Goal: Information Seeking & Learning: Learn about a topic

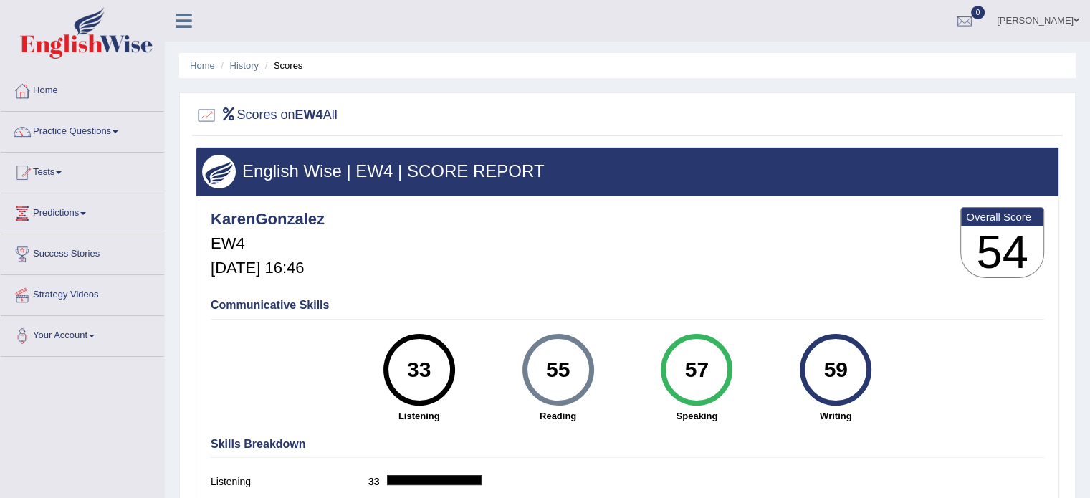
click at [251, 68] on link "History" at bounding box center [244, 65] width 29 height 11
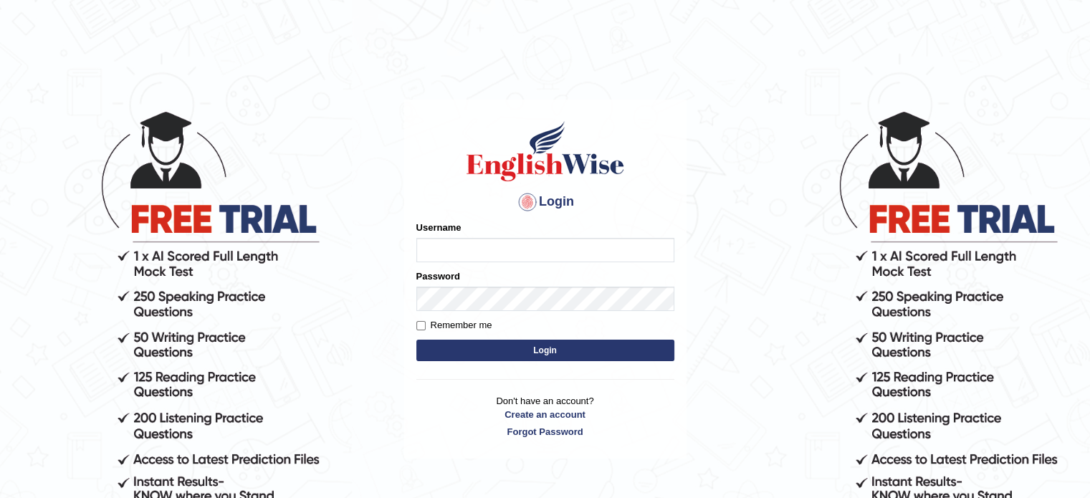
type input "karengonzalez"
click at [533, 344] on button "Login" at bounding box center [545, 351] width 258 height 22
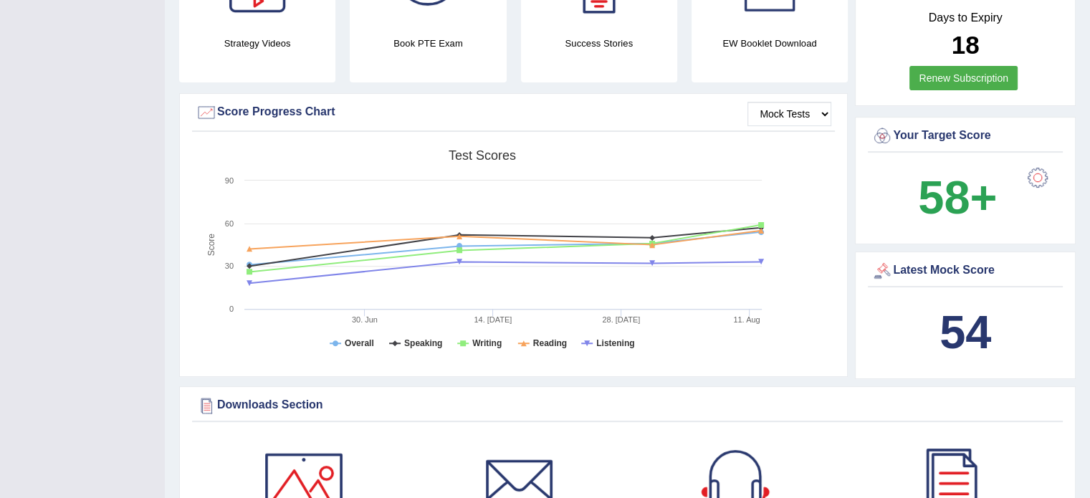
scroll to position [460, 0]
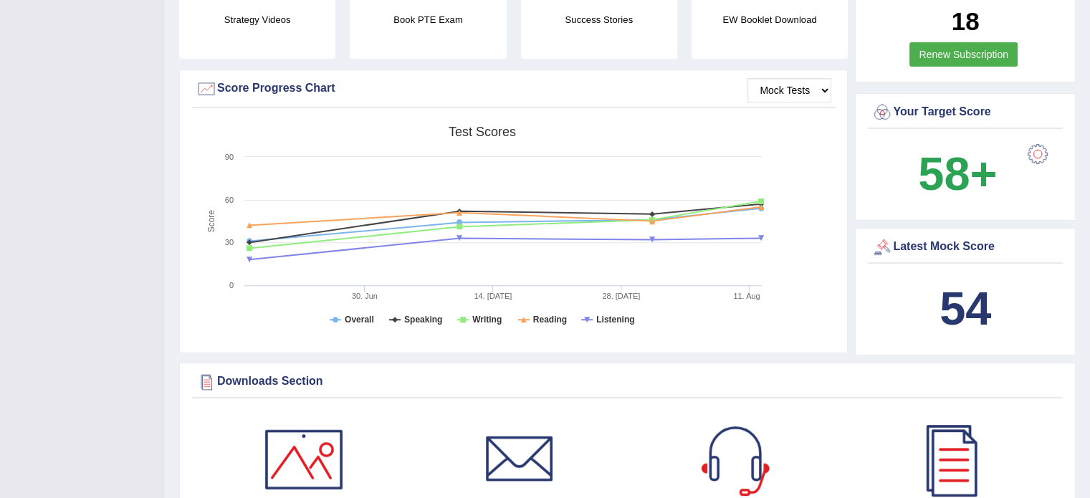
drag, startPoint x: 1095, startPoint y: 42, endPoint x: 1100, endPoint y: 134, distance: 91.9
click at [796, 88] on select "Mock Tests" at bounding box center [790, 90] width 84 height 24
click at [748, 78] on select "Mock Tests" at bounding box center [790, 90] width 84 height 24
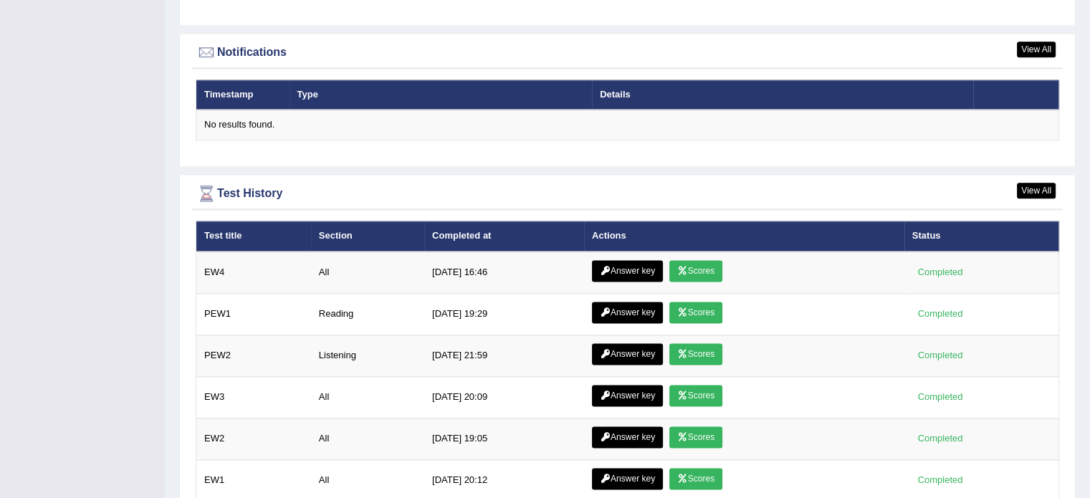
scroll to position [1878, 0]
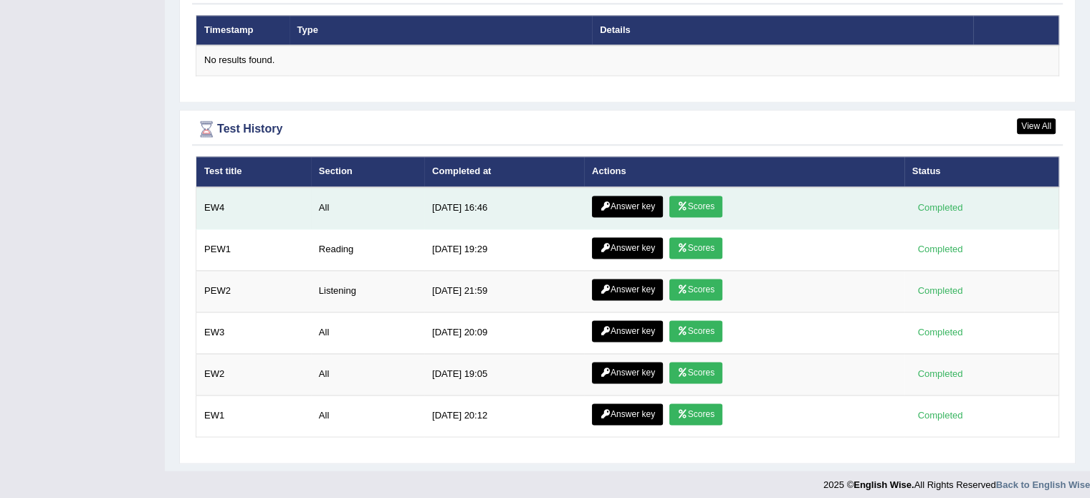
click at [627, 199] on link "Answer key" at bounding box center [627, 207] width 71 height 22
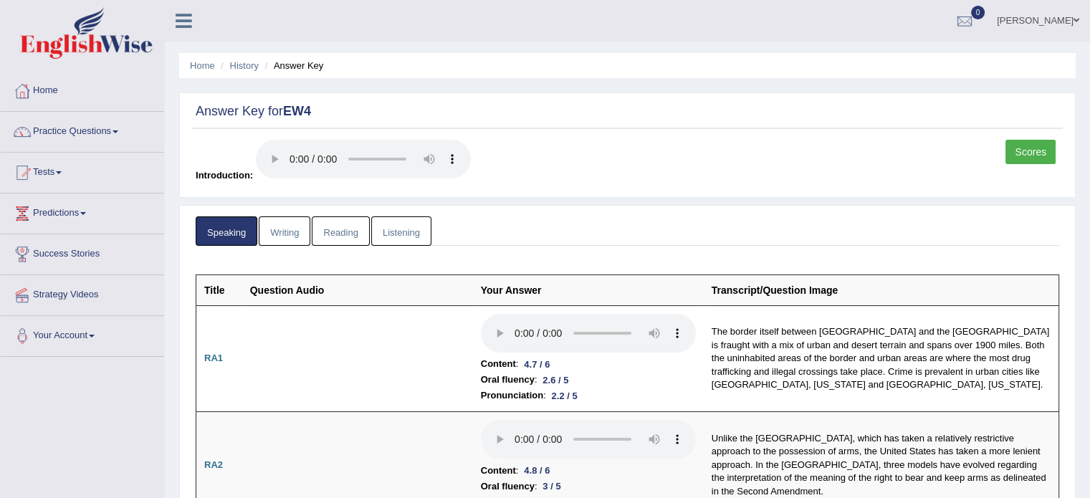
click at [401, 223] on link "Listening" at bounding box center [401, 230] width 60 height 29
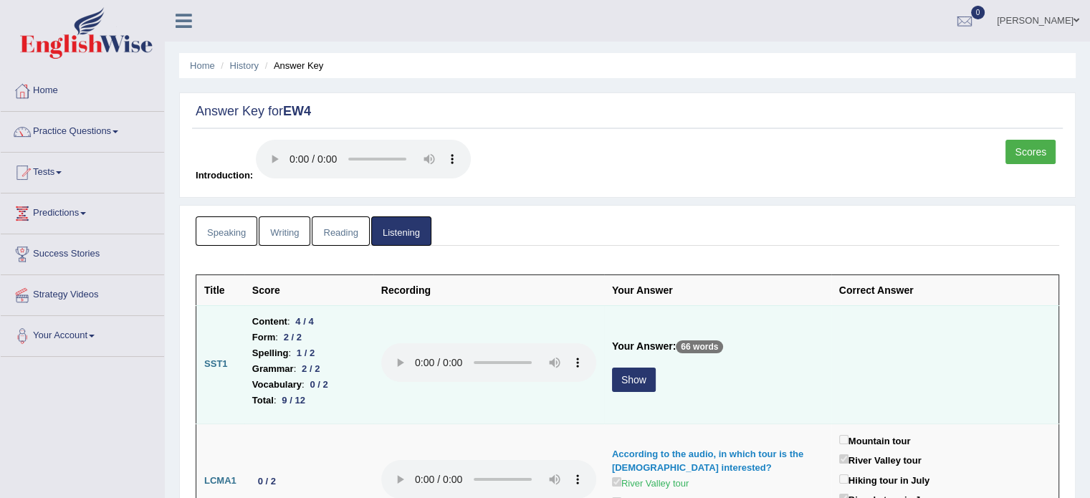
click at [632, 381] on button "Show" at bounding box center [634, 380] width 44 height 24
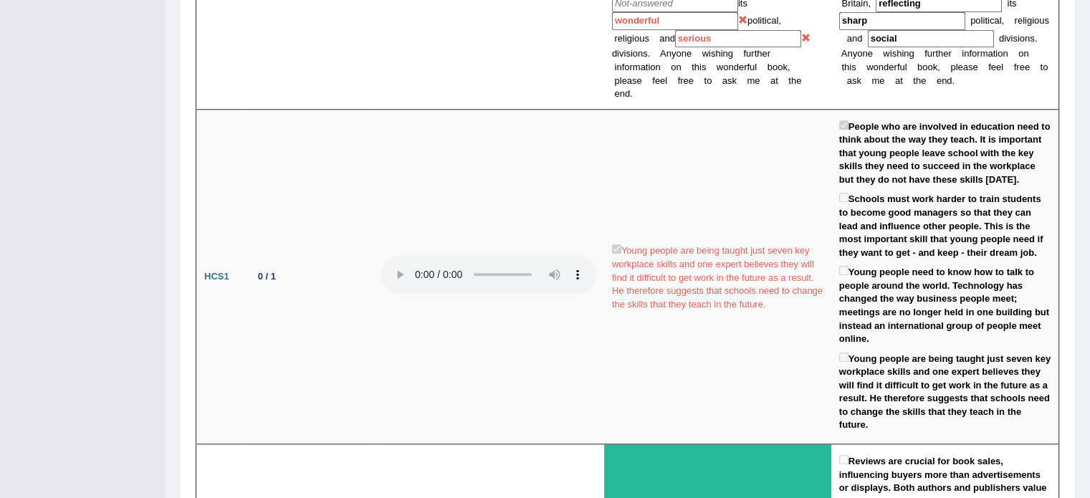
scroll to position [1440, 0]
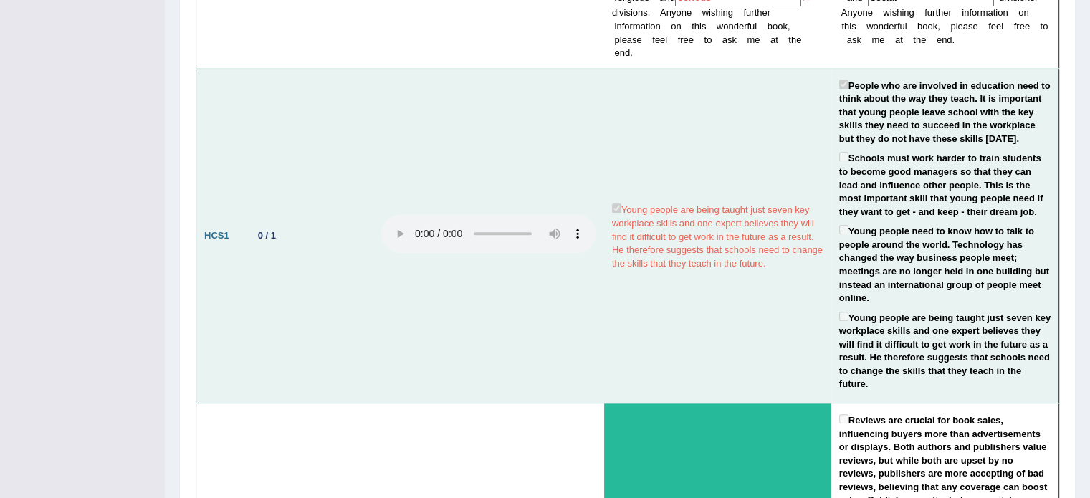
click at [1044, 234] on label "Young people need to know how to talk to people around the world. Technology ha…" at bounding box center [944, 263] width 211 height 82
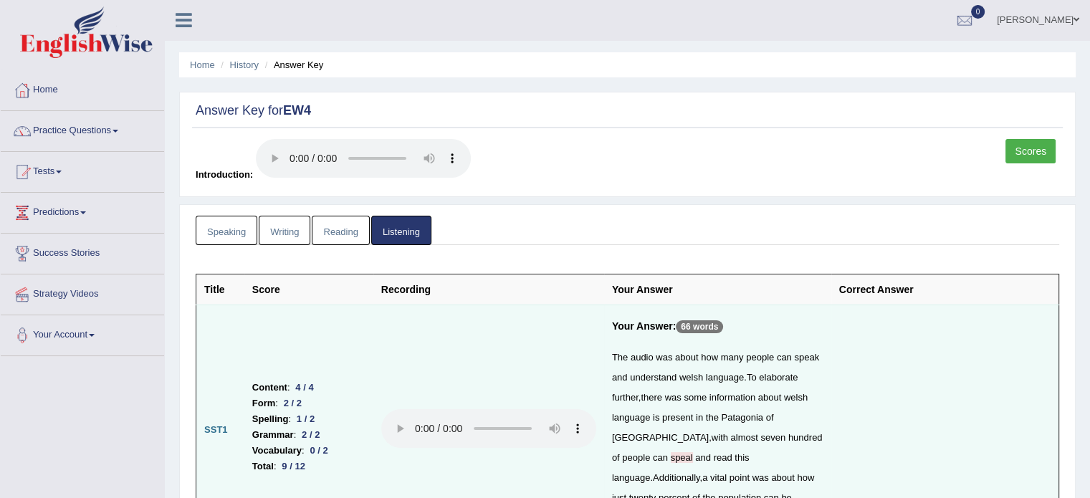
scroll to position [0, 0]
click at [221, 235] on link "Speaking" at bounding box center [227, 230] width 62 height 29
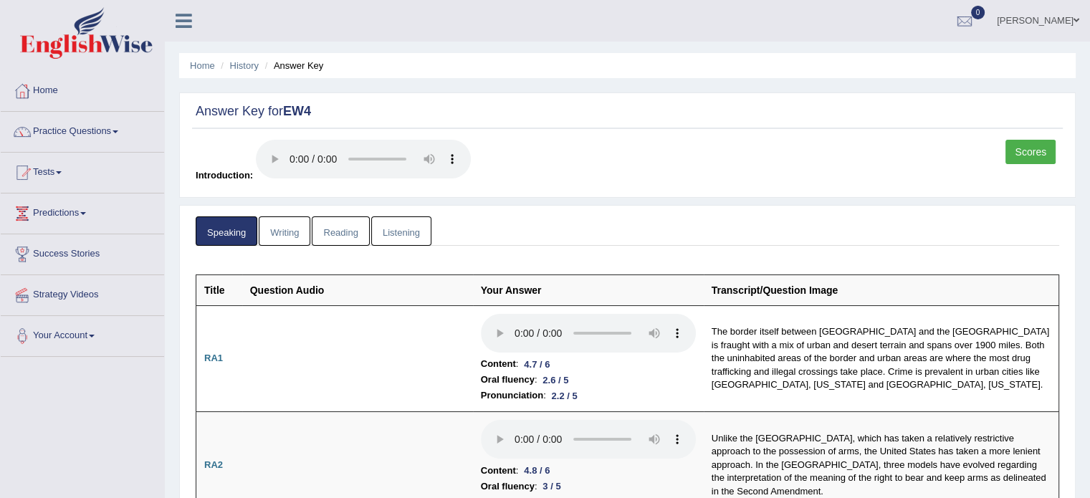
click at [284, 233] on link "Writing" at bounding box center [285, 230] width 52 height 29
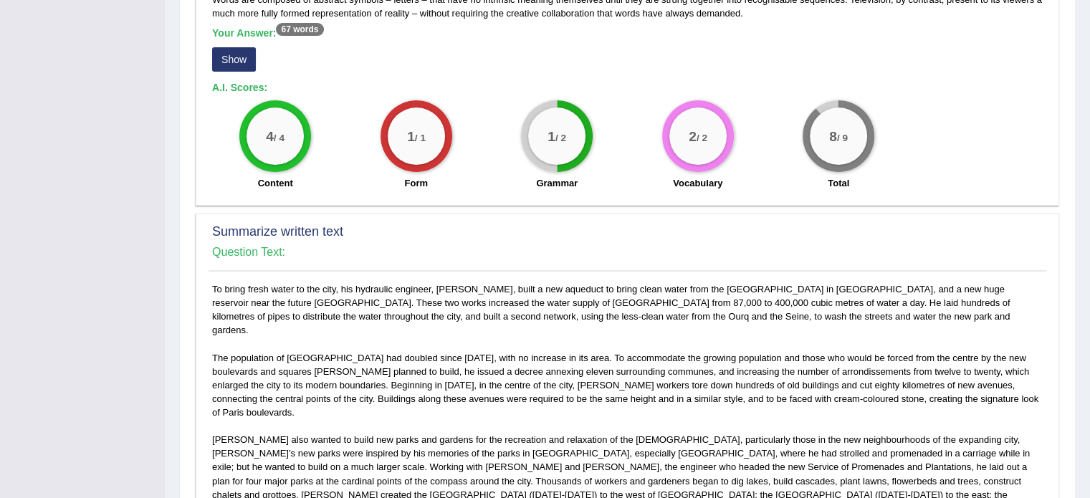
scroll to position [459, 0]
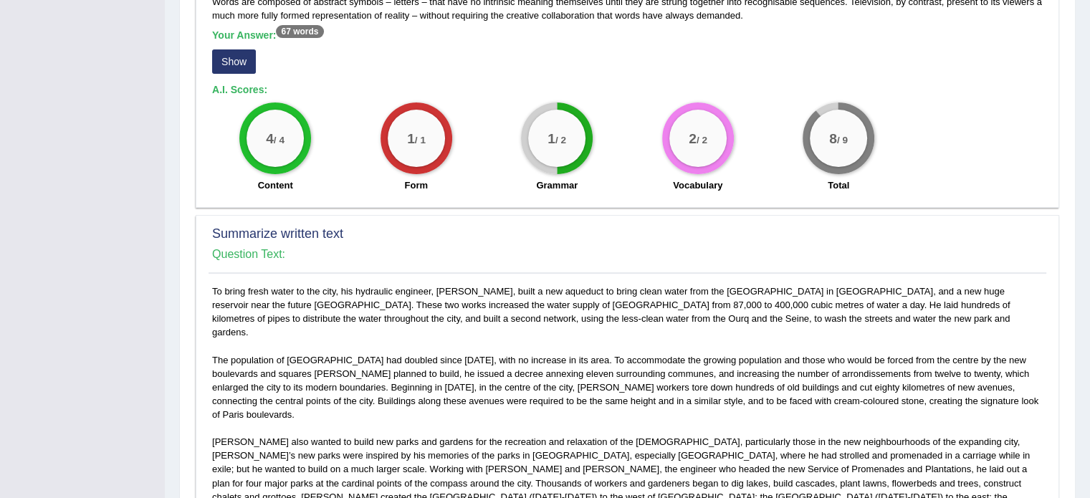
click at [229, 58] on button "Show" at bounding box center [234, 61] width 44 height 24
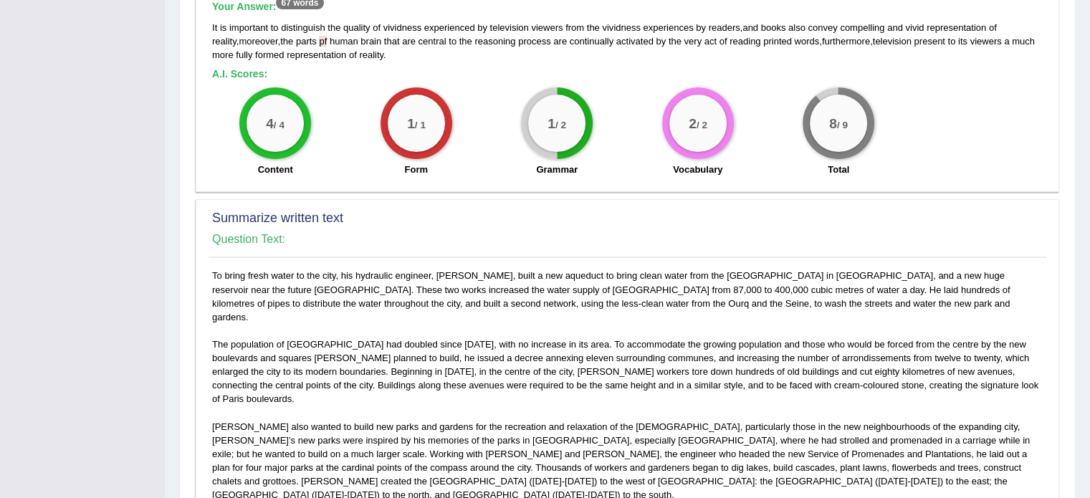
scroll to position [746, 0]
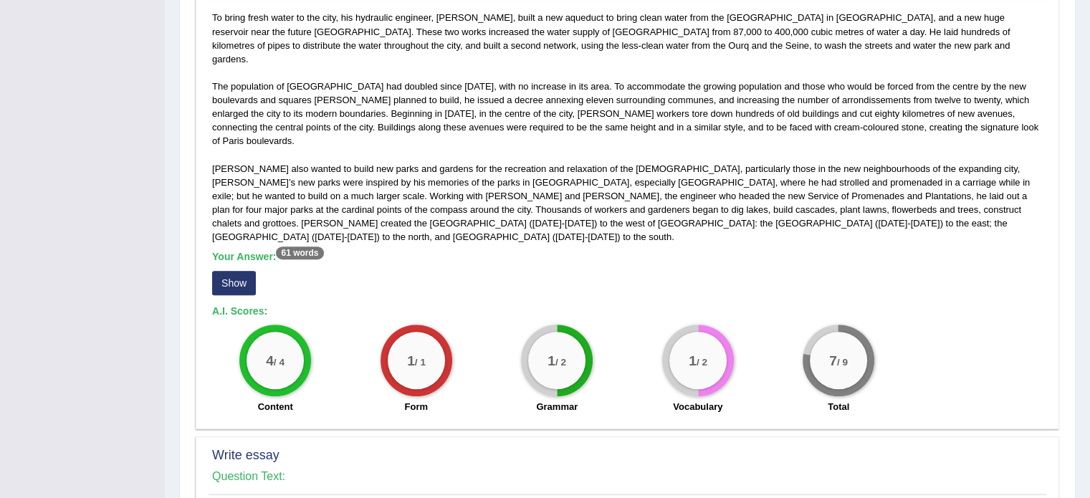
click at [233, 271] on button "Show" at bounding box center [234, 283] width 44 height 24
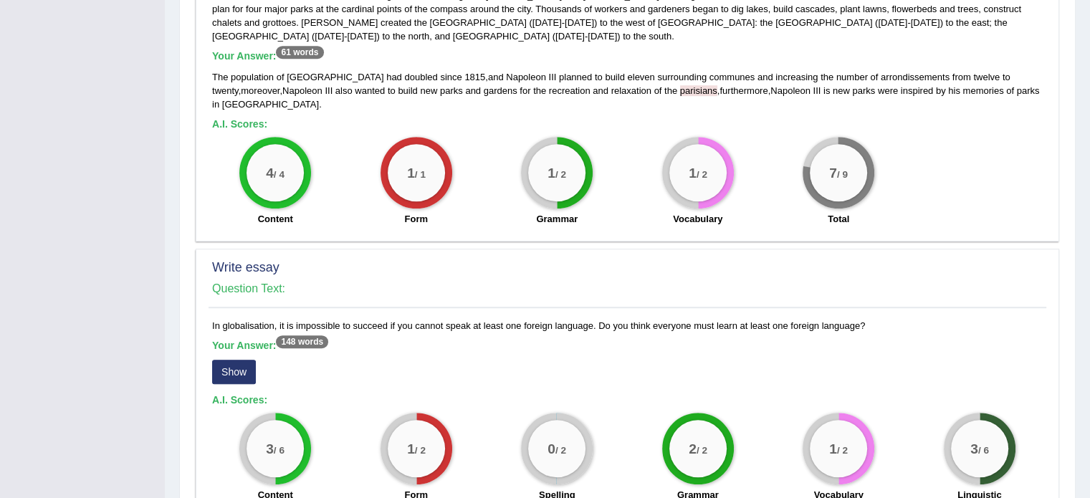
scroll to position [1067, 0]
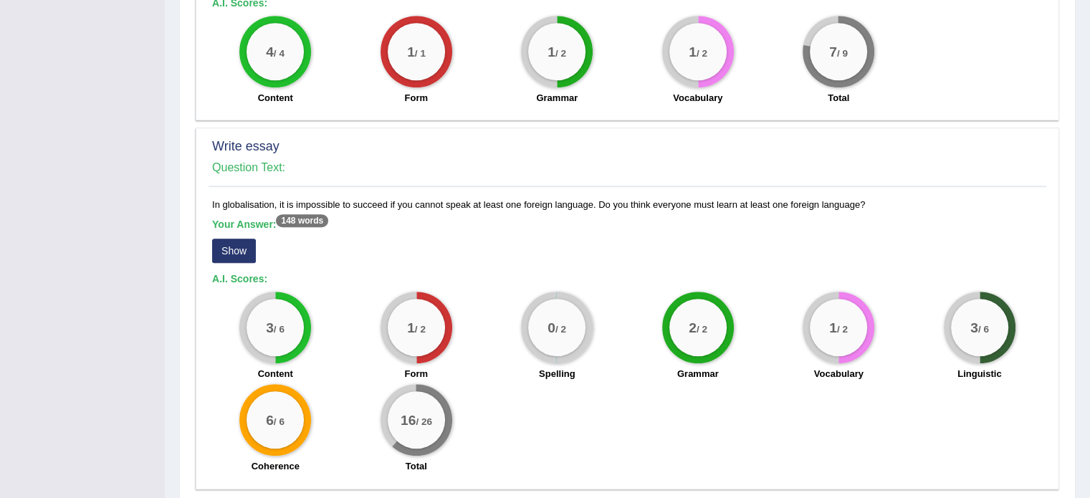
click at [233, 219] on div "Your Answer: 148 words Show" at bounding box center [627, 243] width 831 height 48
click at [241, 239] on button "Show" at bounding box center [234, 251] width 44 height 24
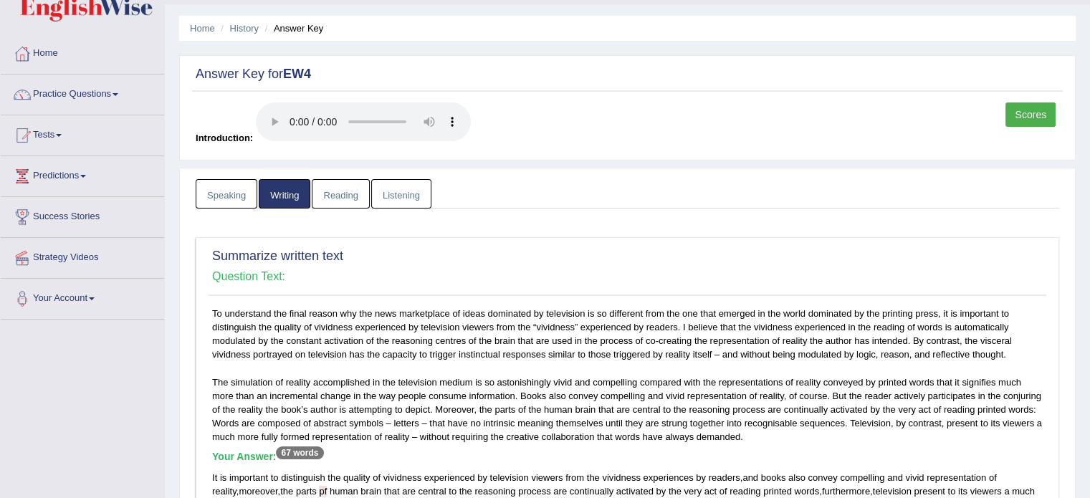
scroll to position [0, 0]
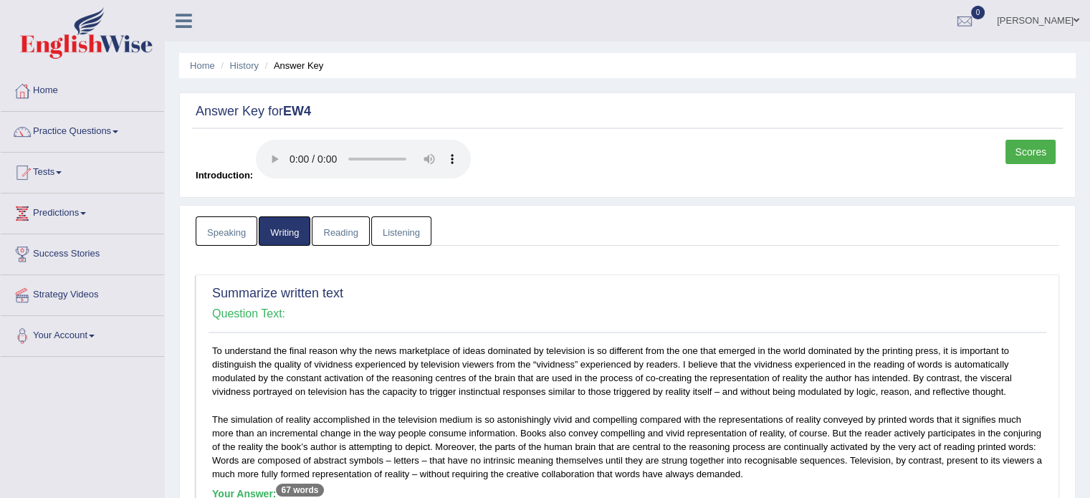
click at [325, 232] on link "Reading" at bounding box center [340, 230] width 57 height 29
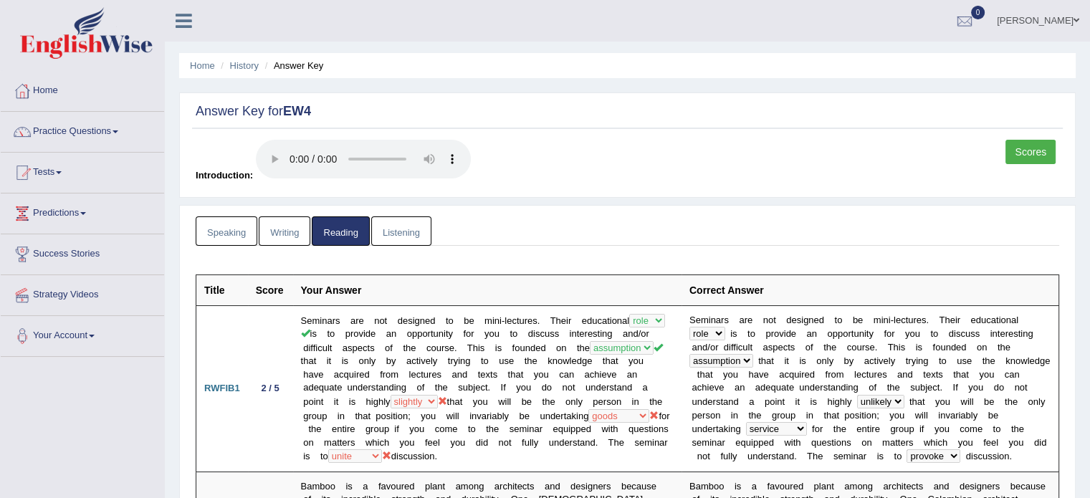
click at [401, 230] on link "Listening" at bounding box center [401, 230] width 60 height 29
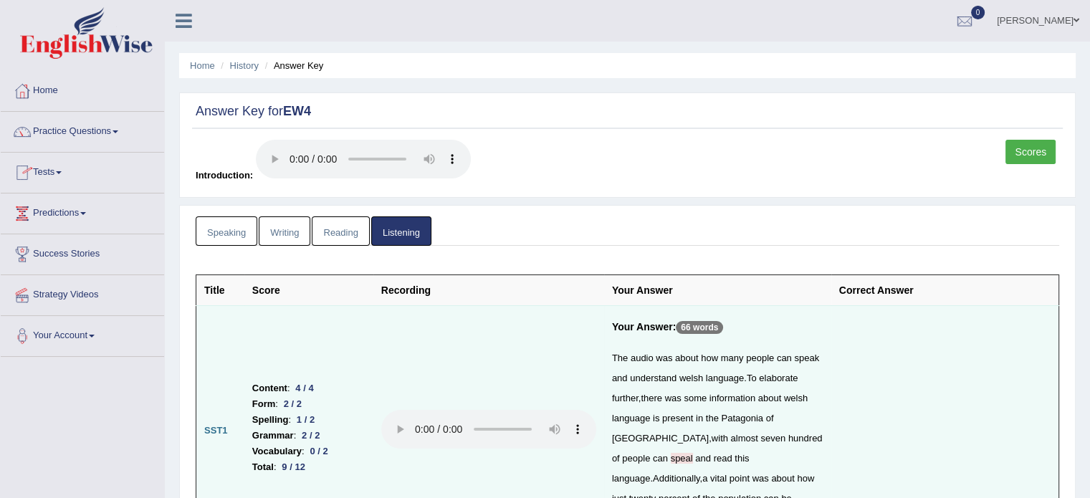
click at [99, 135] on link "Practice Questions" at bounding box center [82, 130] width 163 height 36
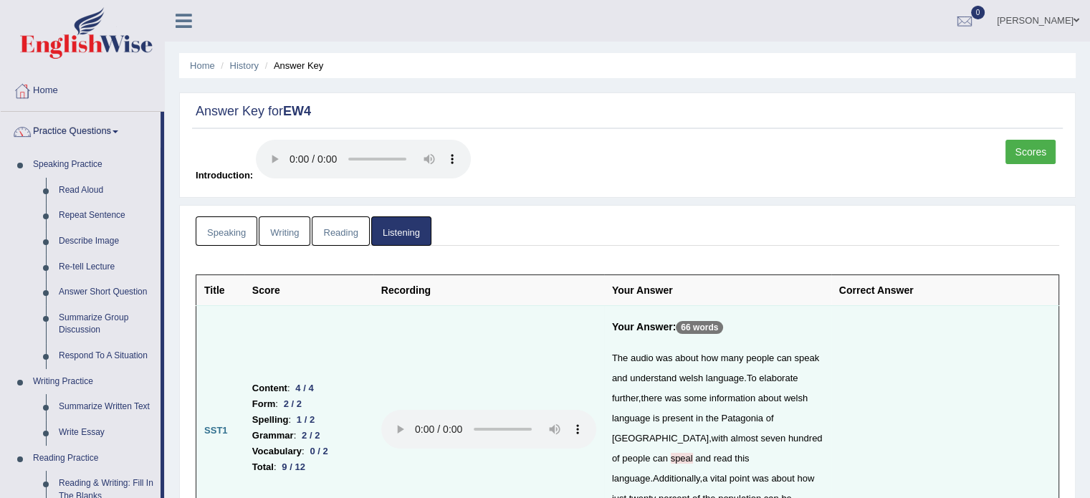
drag, startPoint x: 162, startPoint y: 386, endPoint x: 161, endPoint y: 481, distance: 94.6
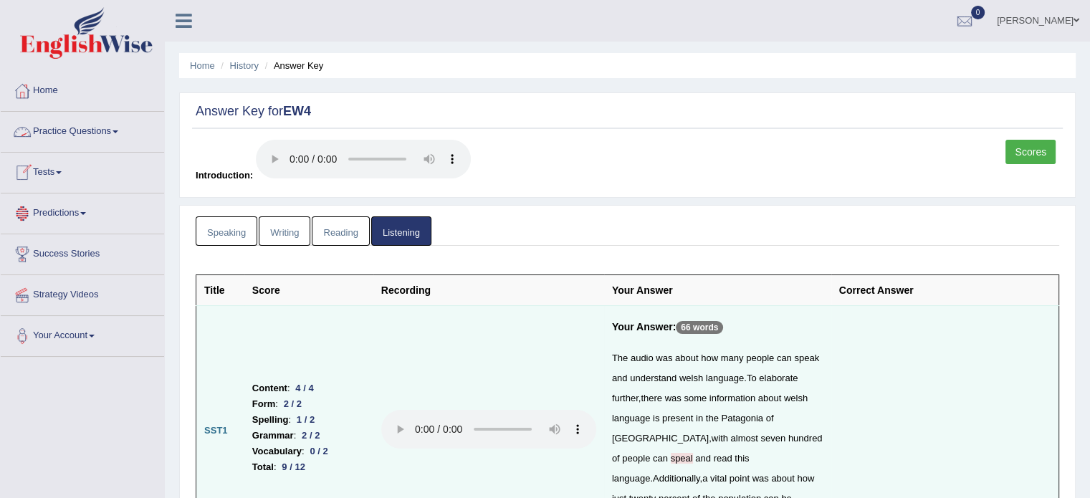
click at [118, 130] on span at bounding box center [116, 131] width 6 height 3
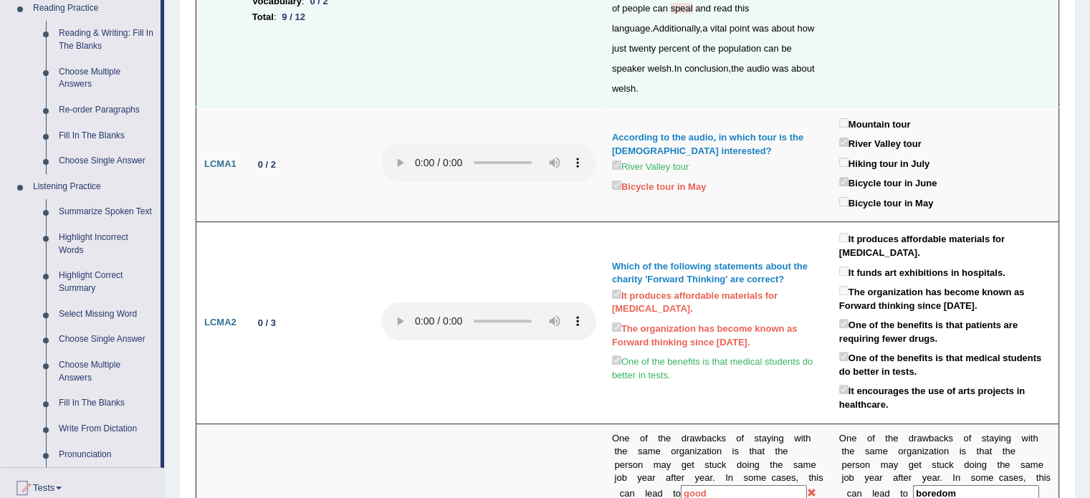
scroll to position [494, 0]
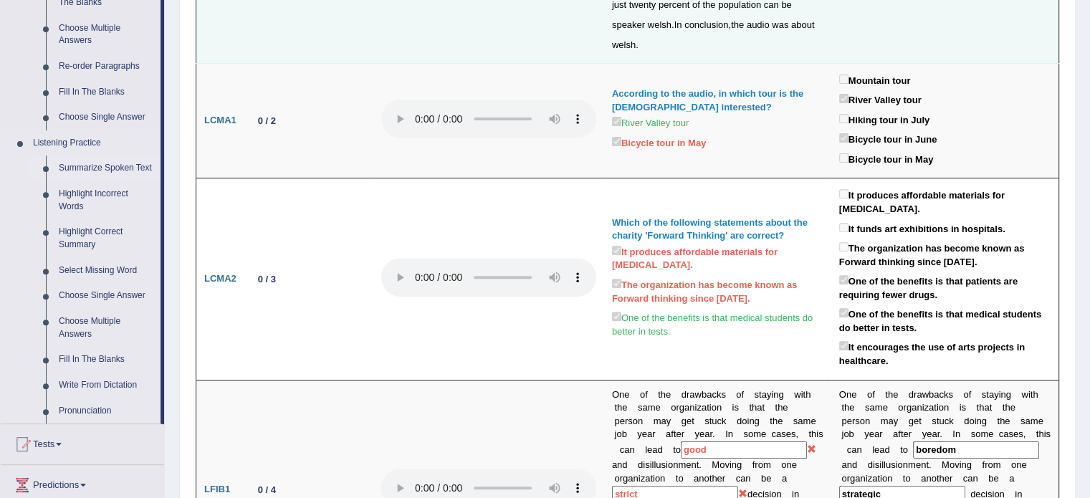
click at [125, 168] on link "Summarize Spoken Text" at bounding box center [106, 169] width 108 height 26
